Goal: Use online tool/utility: Utilize a website feature to perform a specific function

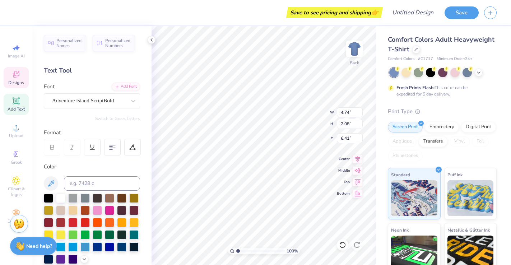
type textarea "Pi Phi"
type input "2.71"
type input "2.34"
type input "5.02"
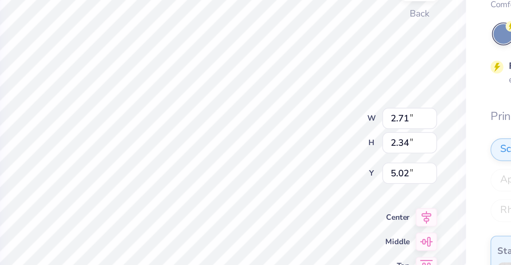
type input "1.57"
type input "1.73"
type input "5.33"
type input "2.13"
type input "0.74"
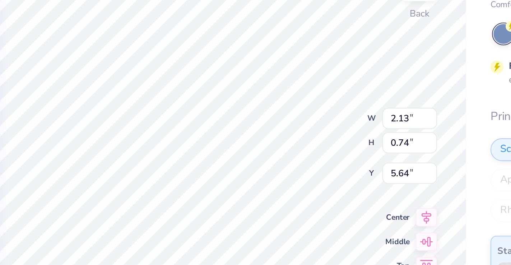
type input "5.69"
